Goal: Task Accomplishment & Management: Manage account settings

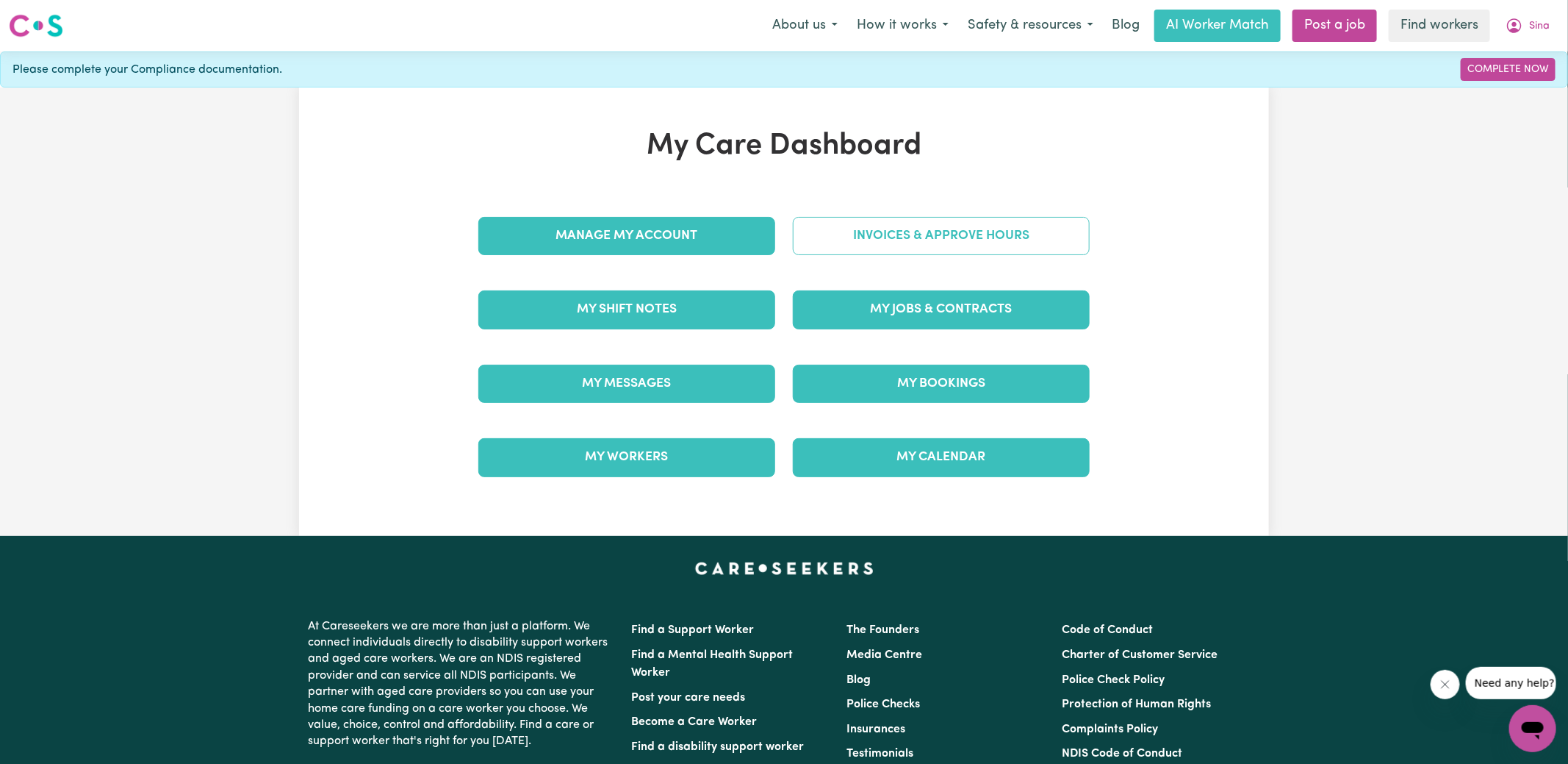
click at [895, 226] on link "Invoices & Approve Hours" at bounding box center [941, 236] width 297 height 38
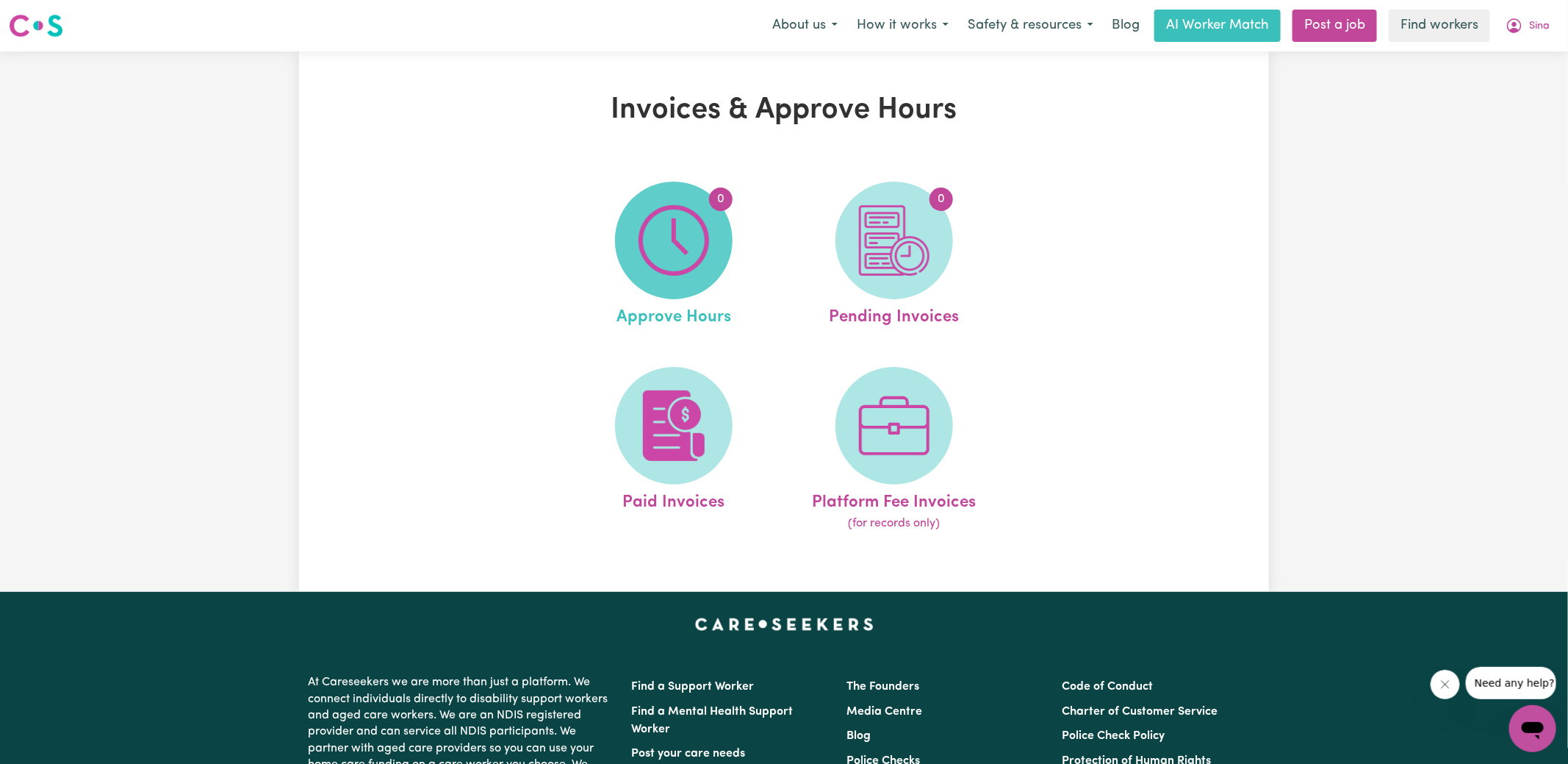
click at [711, 230] on span "0" at bounding box center [674, 240] width 117 height 117
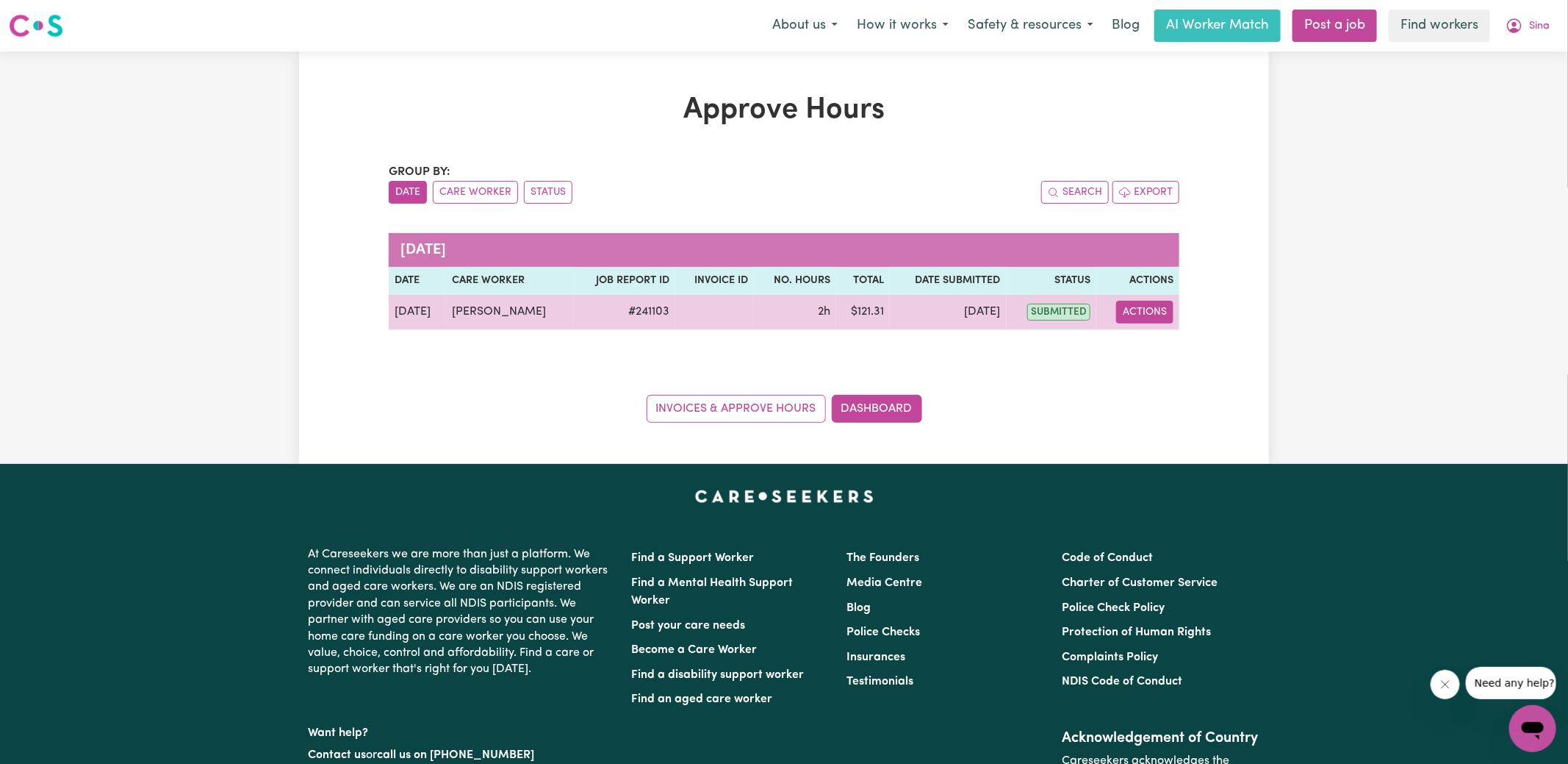
click at [1146, 319] on button "Actions" at bounding box center [1145, 312] width 58 height 22
click at [1162, 349] on link "View Job Report" at bounding box center [1183, 346] width 126 height 30
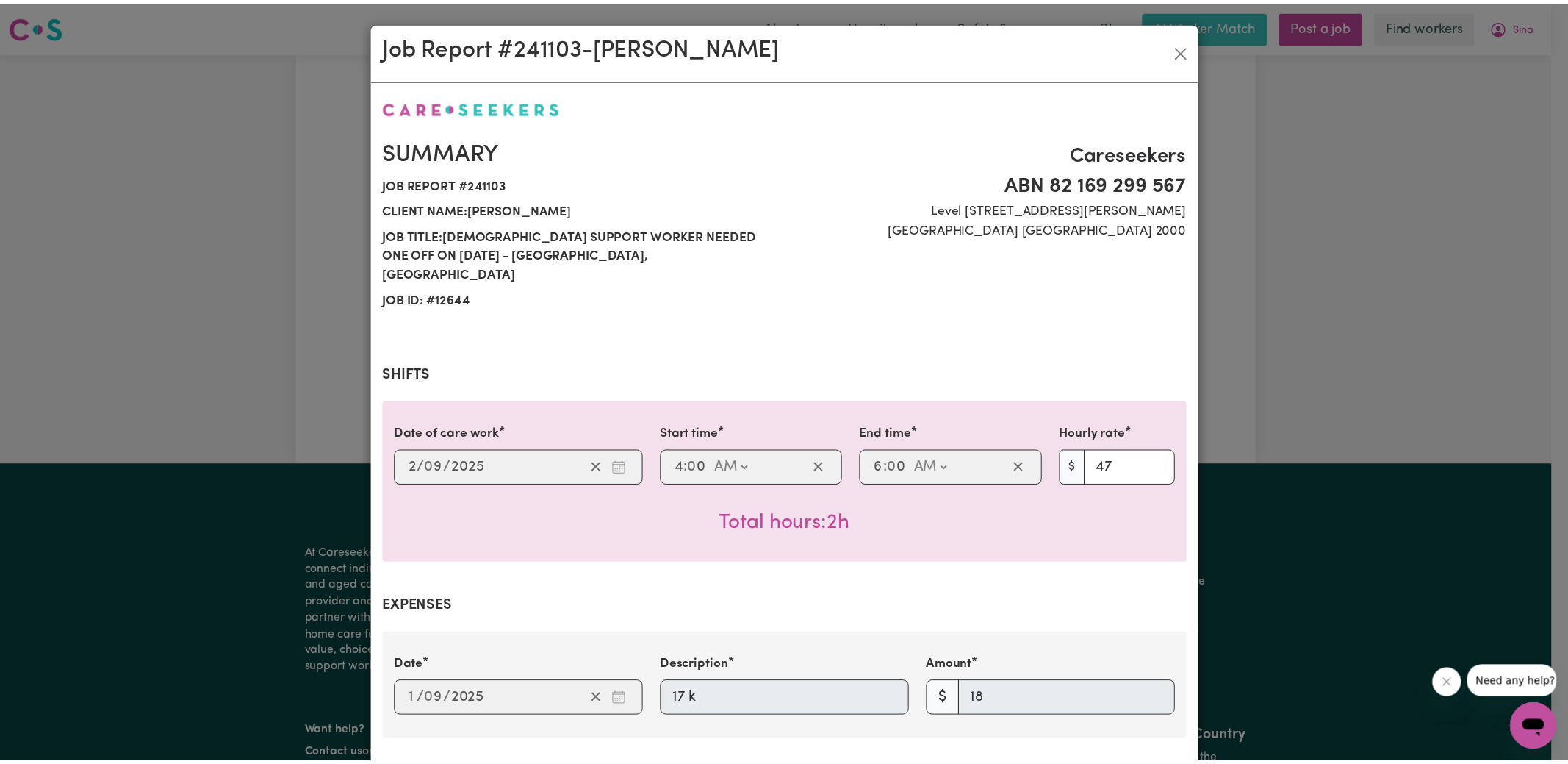
scroll to position [476, 0]
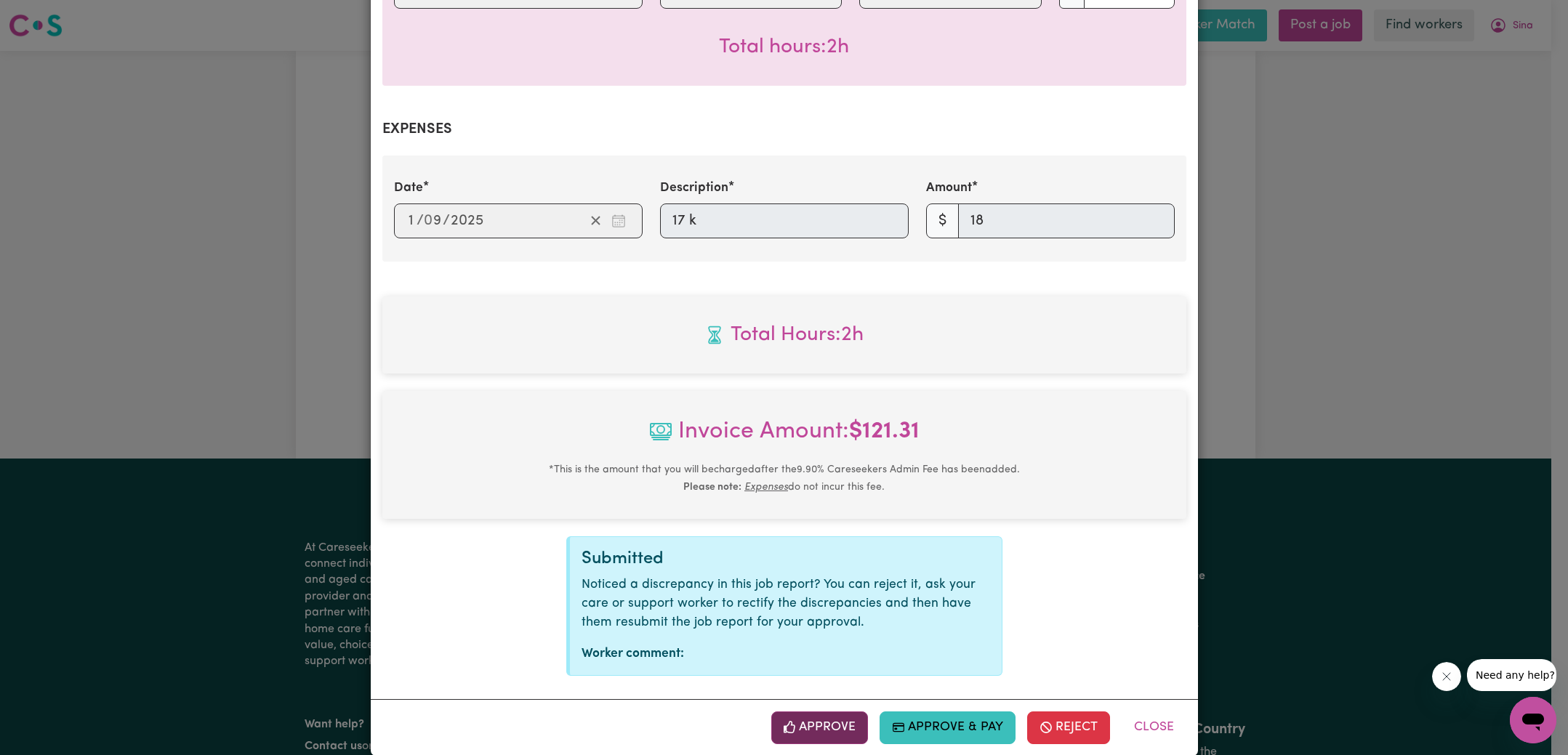
click at [806, 712] on button "Approve" at bounding box center [820, 727] width 98 height 32
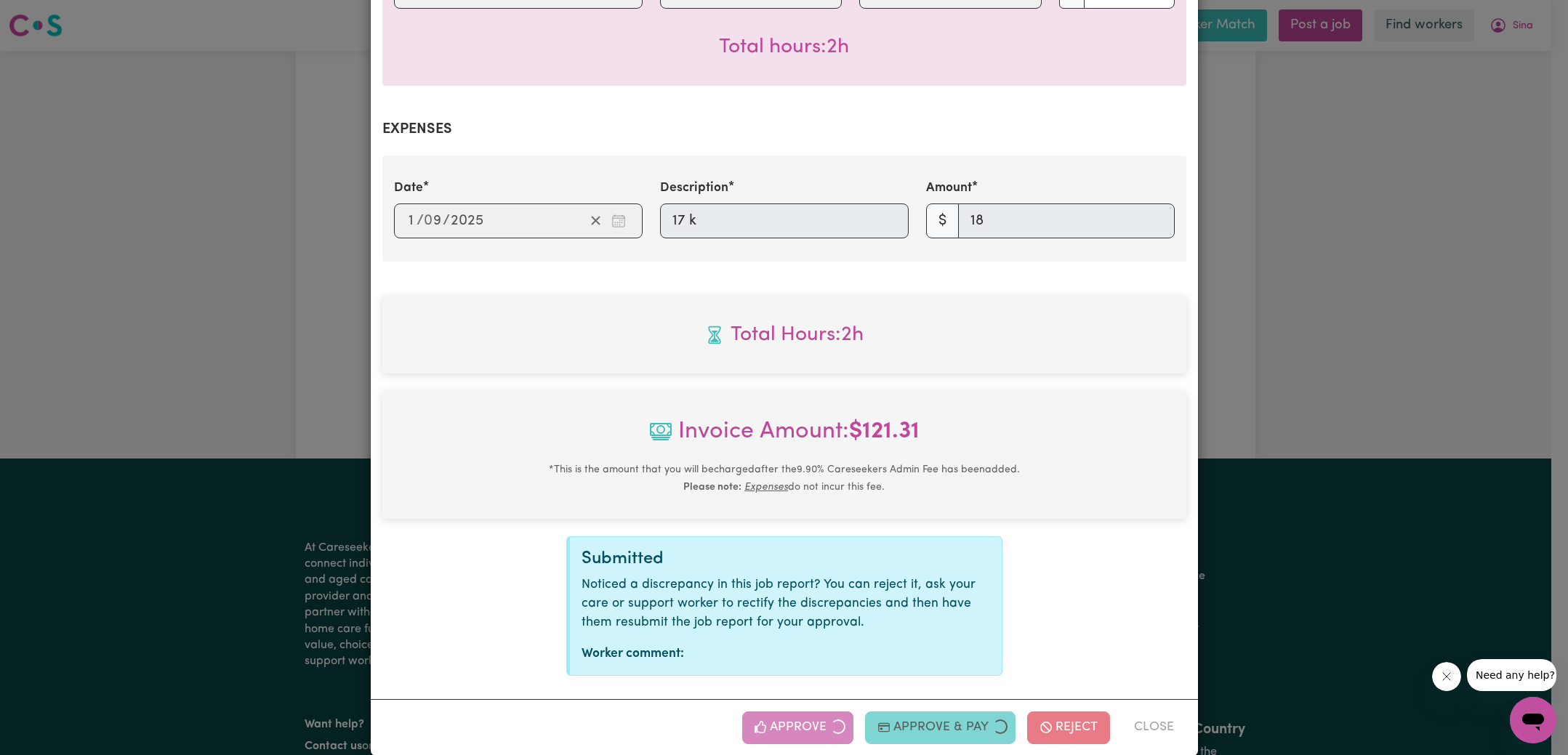
click at [1348, 402] on div "Job Report # 241103 - [PERSON_NAME] Summary Job report # 241103 Client name: [P…" at bounding box center [784, 378] width 1568 height 755
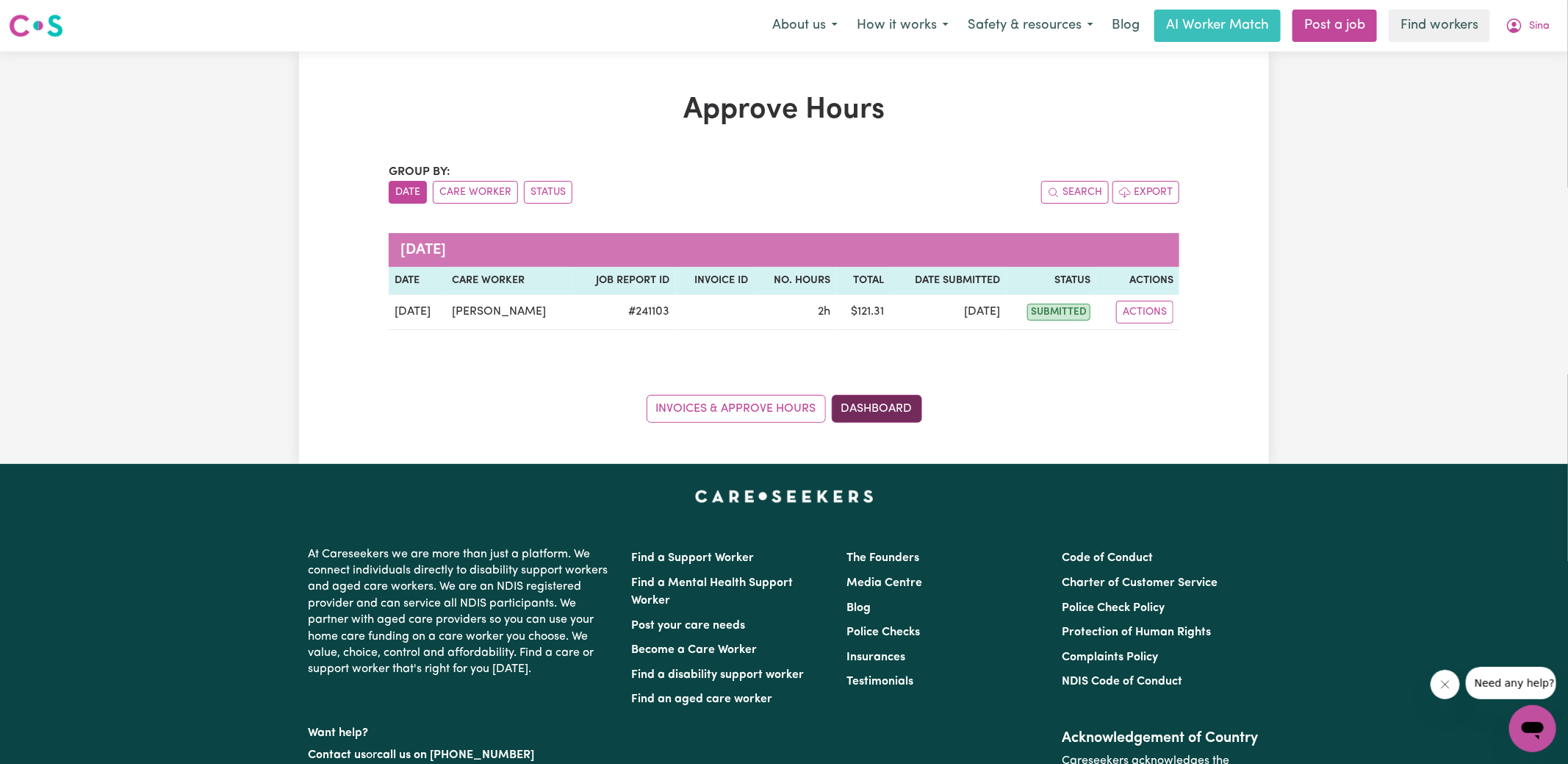
click at [899, 400] on link "Dashboard" at bounding box center [876, 409] width 90 height 28
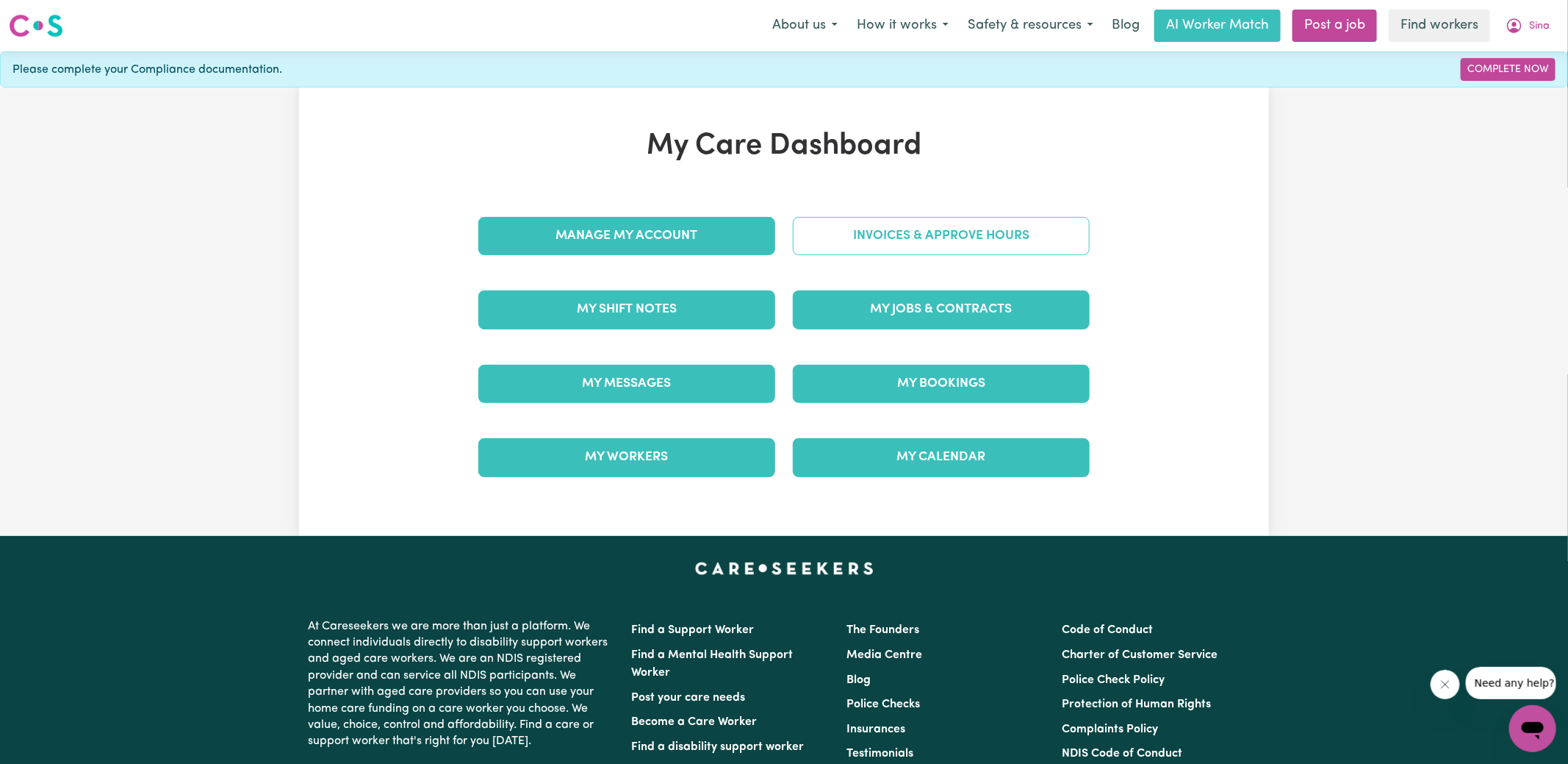
click at [898, 231] on link "Invoices & Approve Hours" at bounding box center [941, 236] width 297 height 38
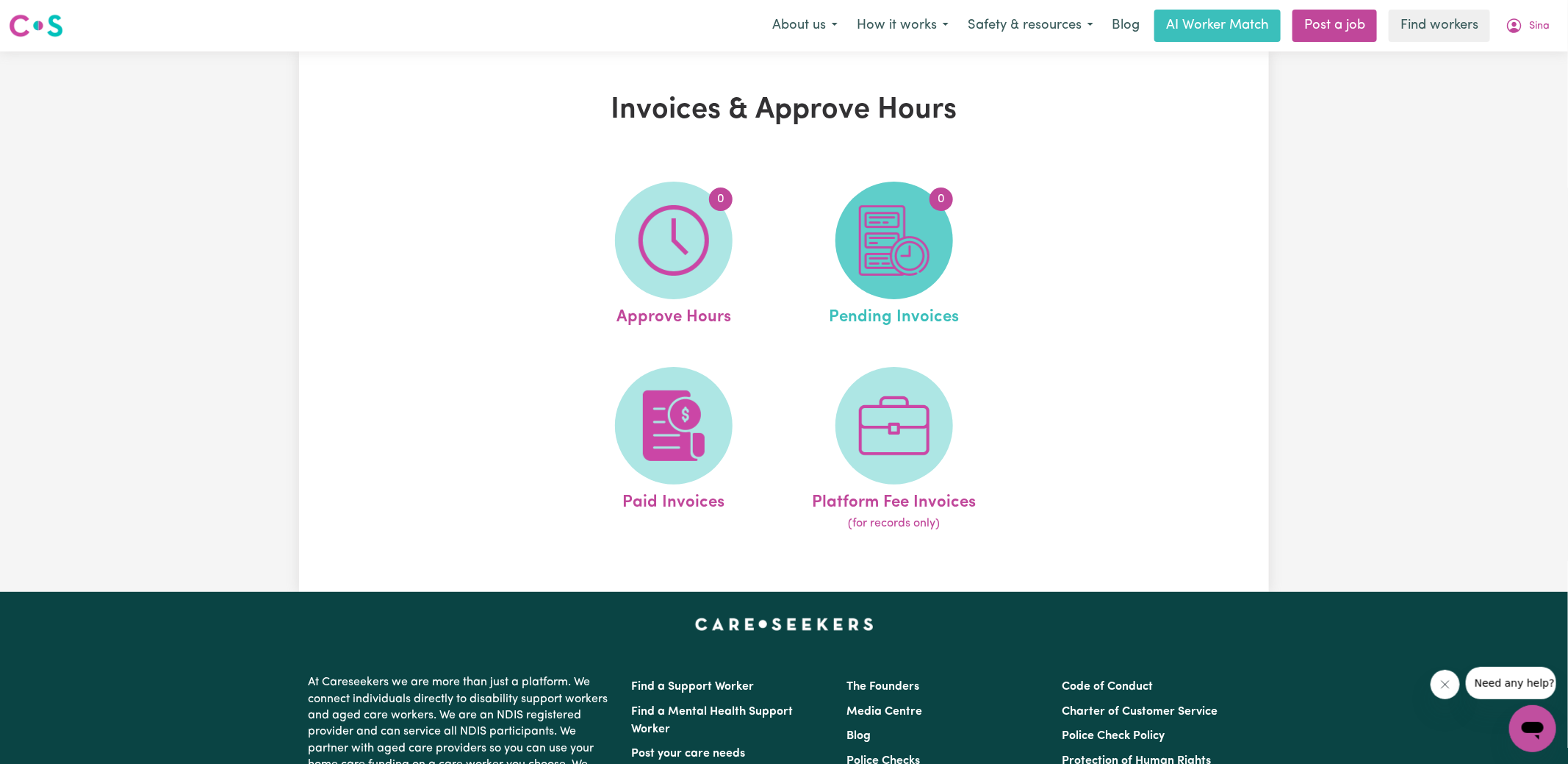
click at [918, 264] on img at bounding box center [895, 240] width 71 height 71
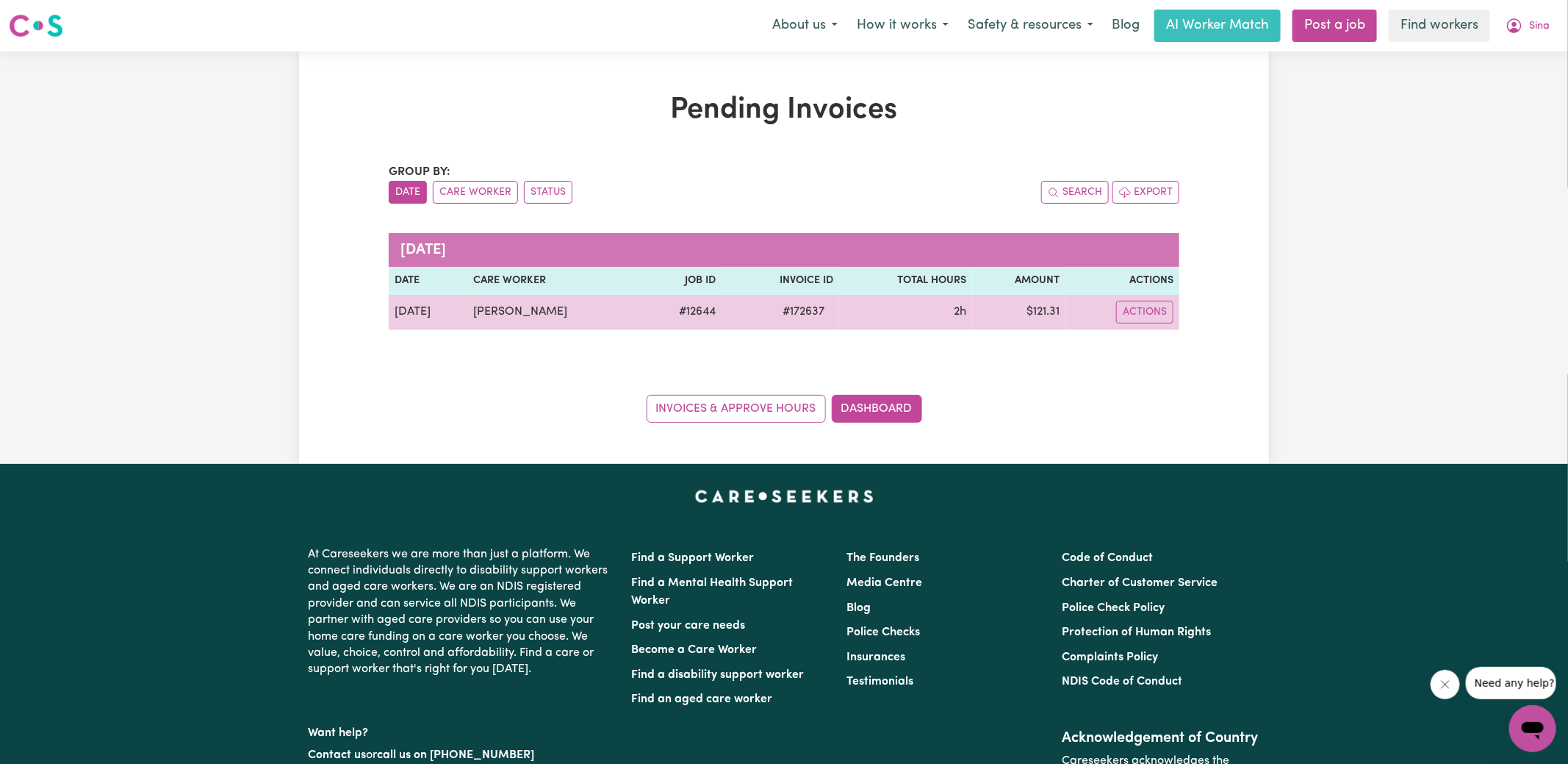
click at [781, 299] on td "# 172637" at bounding box center [780, 312] width 117 height 35
click at [782, 312] on span "# 172637" at bounding box center [804, 311] width 60 height 18
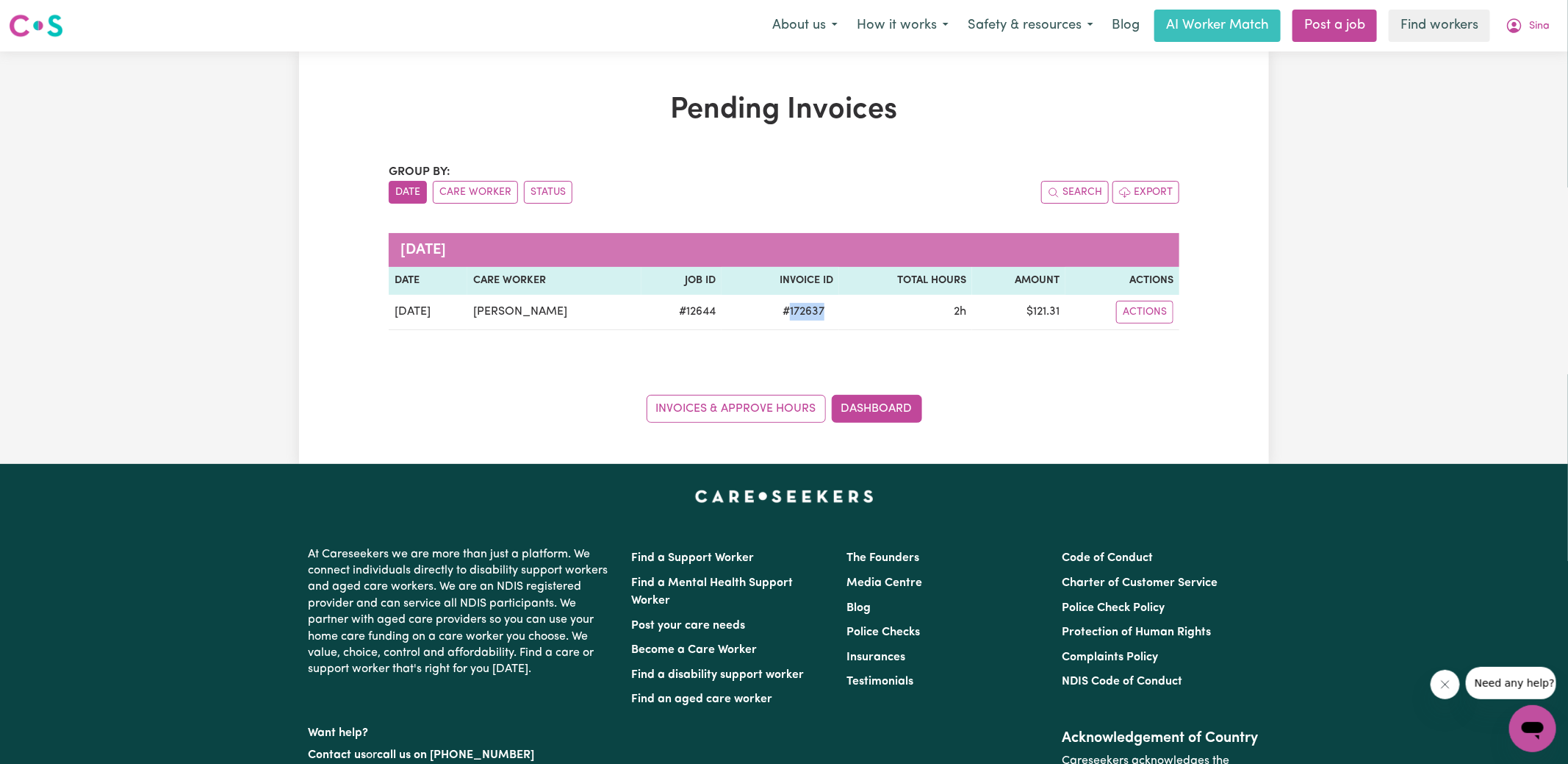
copy span "172637"
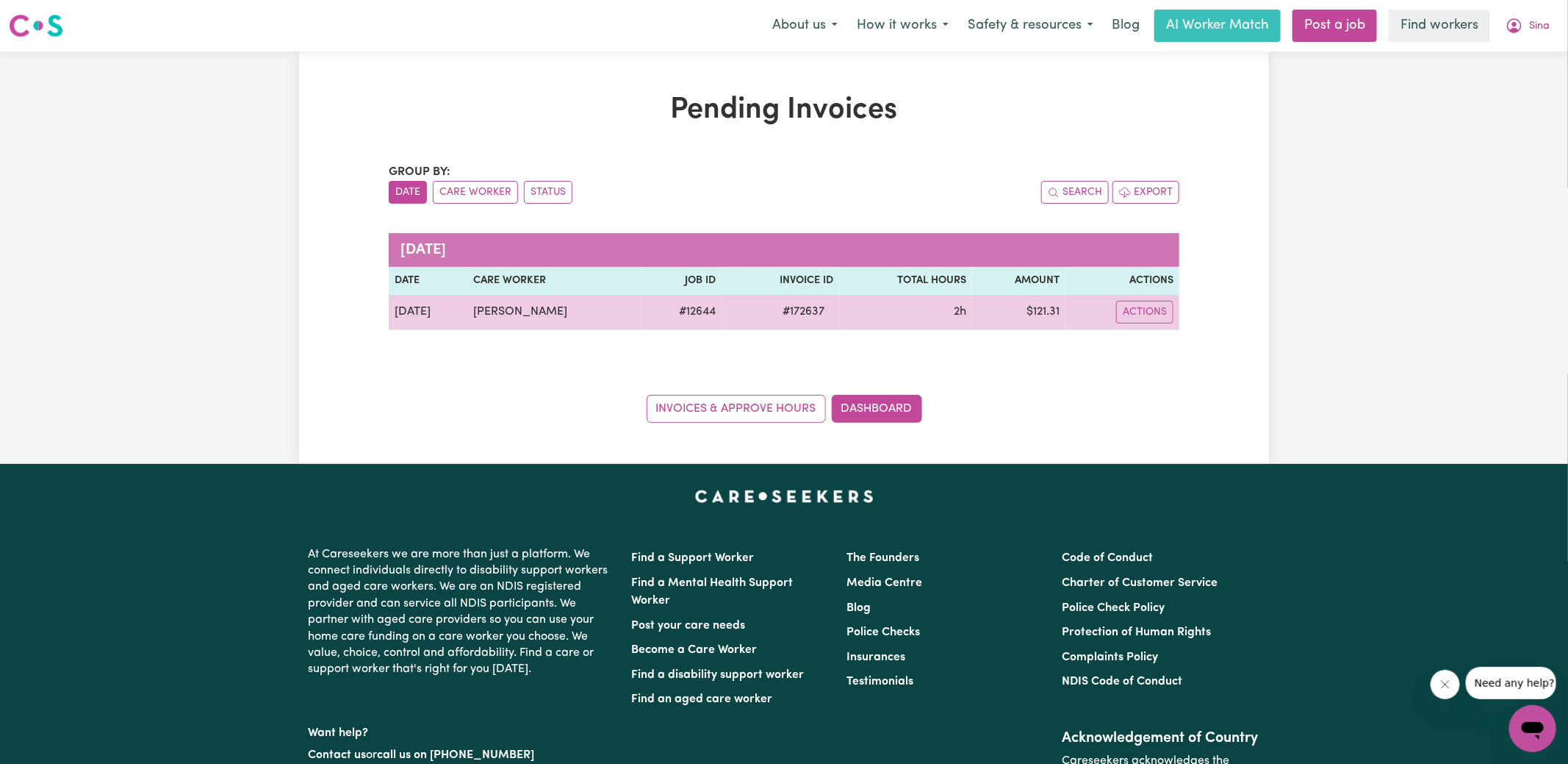
click at [1045, 317] on td "$ 121.31" at bounding box center [1019, 312] width 93 height 35
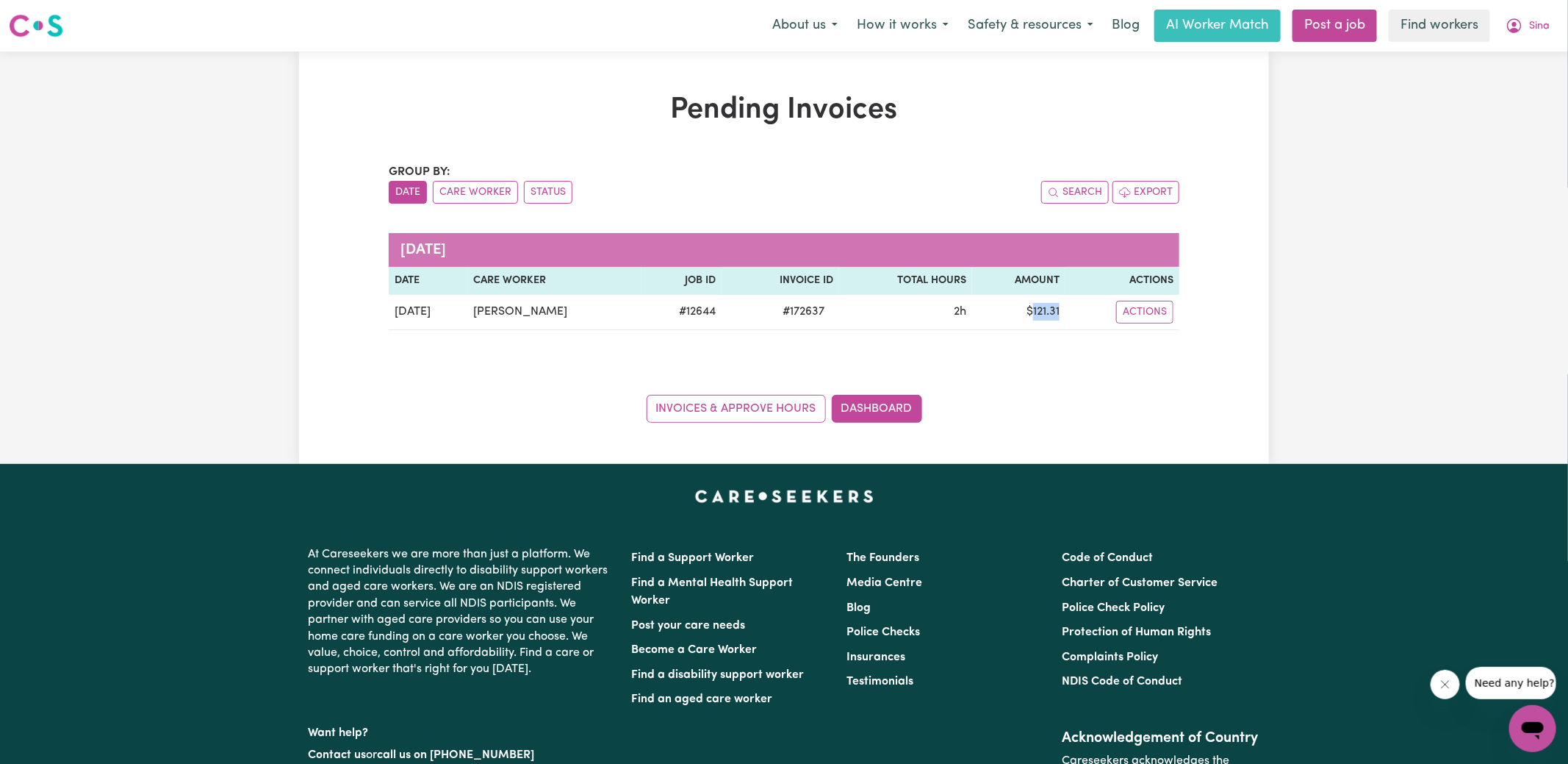
copy td "121.31"
click at [1514, 28] on icon "My Account" at bounding box center [1515, 26] width 15 height 15
click at [1499, 85] on link "Logout" at bounding box center [1500, 85] width 116 height 28
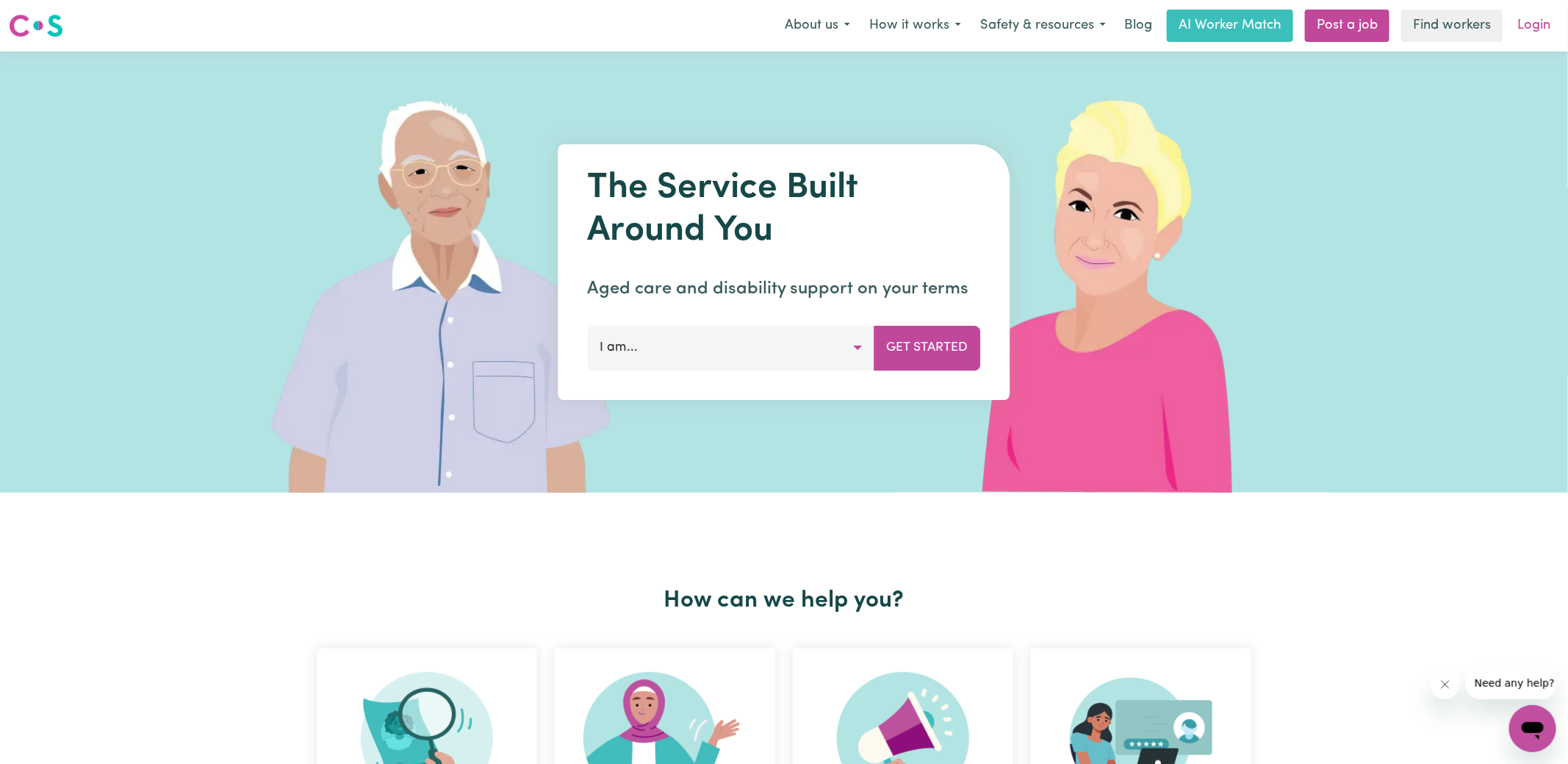
click at [1534, 24] on link "Login" at bounding box center [1534, 25] width 50 height 33
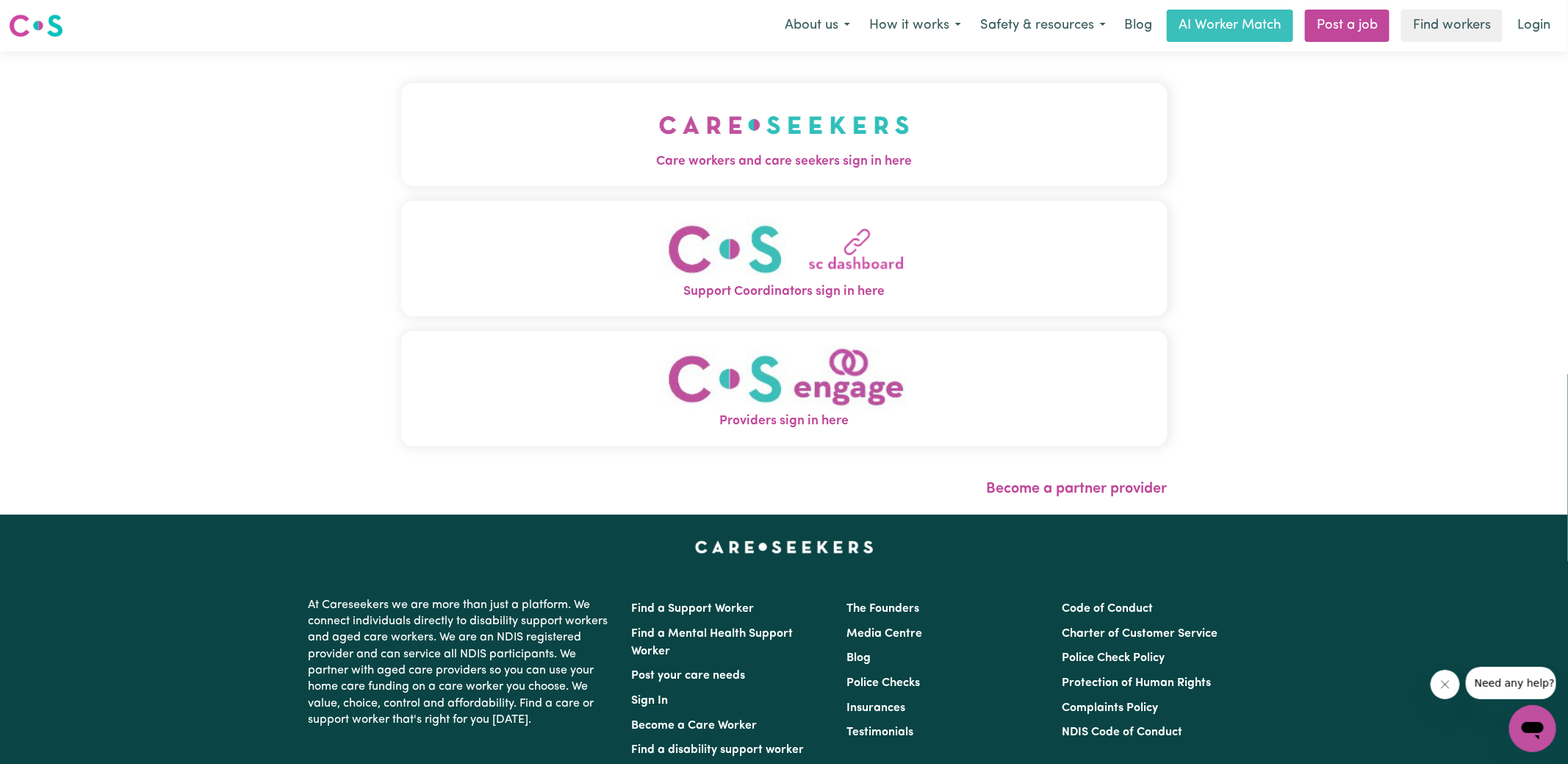
click at [828, 138] on img "Care workers and care seekers sign in here" at bounding box center [784, 125] width 250 height 54
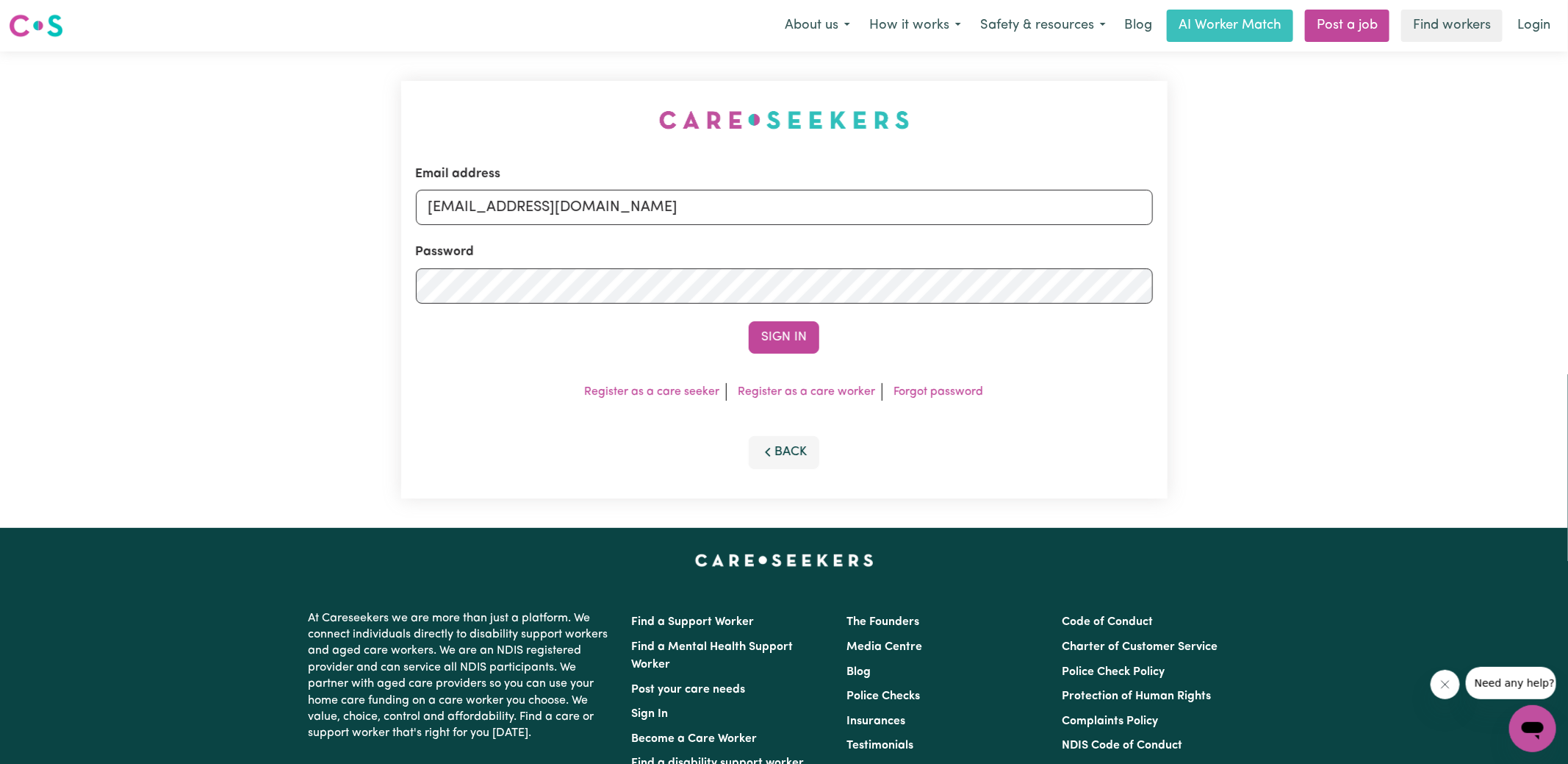
click at [540, 103] on div "Email address [EMAIL_ADDRESS][DOMAIN_NAME] Password Sign In Register as a care …" at bounding box center [784, 289] width 784 height 476
drag, startPoint x: 502, startPoint y: 204, endPoint x: 1269, endPoint y: 288, distance: 771.6
click at [1269, 288] on div "Email address [EMAIL_ADDRESS][DOMAIN_NAME] Password Sign In Register as a care …" at bounding box center [784, 289] width 1568 height 476
type input "[EMAIL_ADDRESS][DOMAIN_NAME]"
click at [749, 321] on button "Sign In" at bounding box center [784, 337] width 71 height 33
